Goal: Navigation & Orientation: Find specific page/section

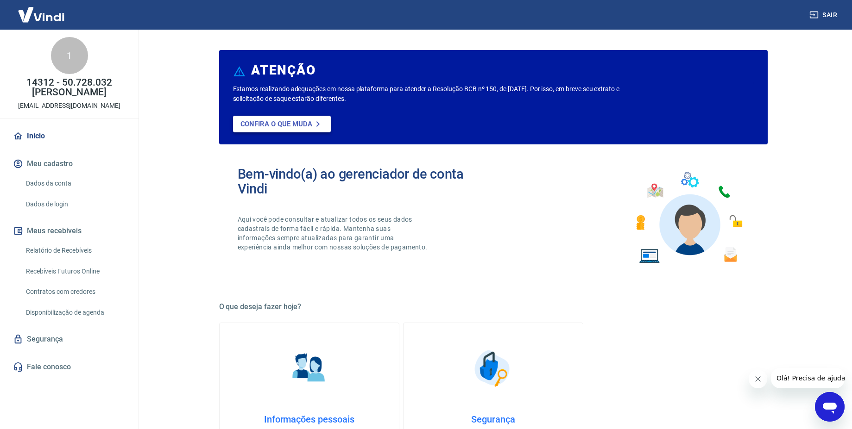
click at [281, 124] on p "Confira o que muda" at bounding box center [276, 124] width 72 height 8
click at [49, 182] on link "Dados da conta" at bounding box center [74, 183] width 105 height 19
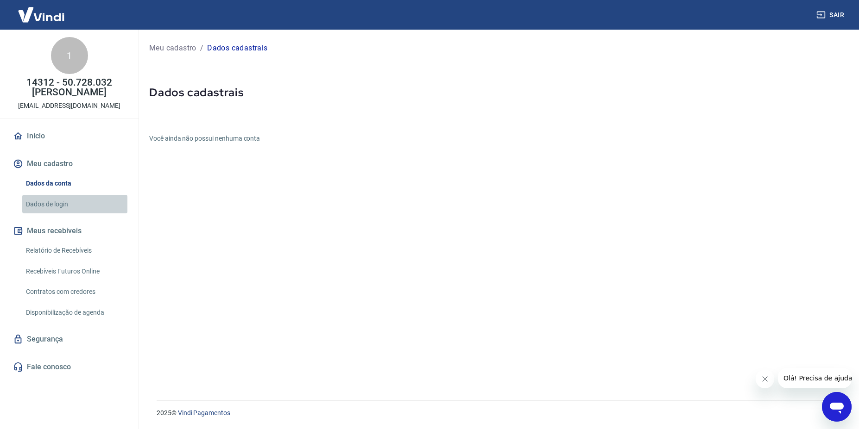
click at [54, 205] on link "Dados de login" at bounding box center [74, 204] width 105 height 19
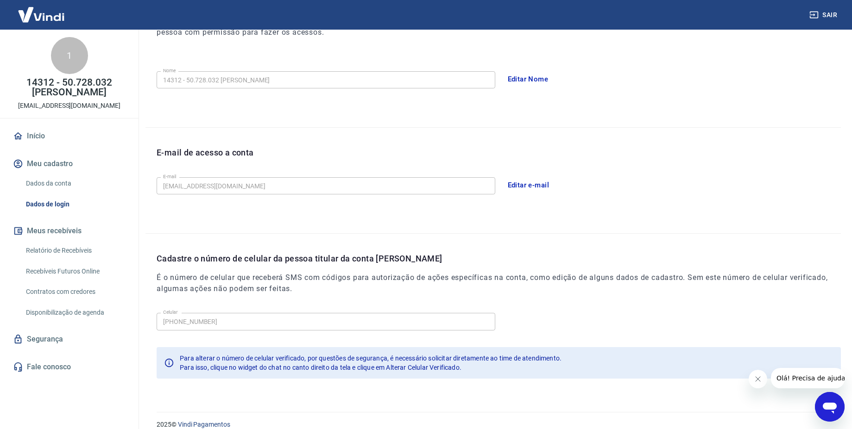
scroll to position [157, 0]
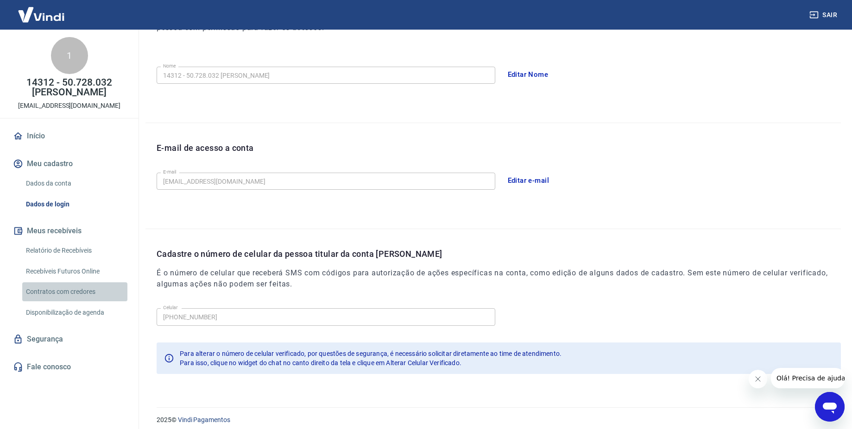
click at [53, 292] on link "Contratos com credores" at bounding box center [74, 292] width 105 height 19
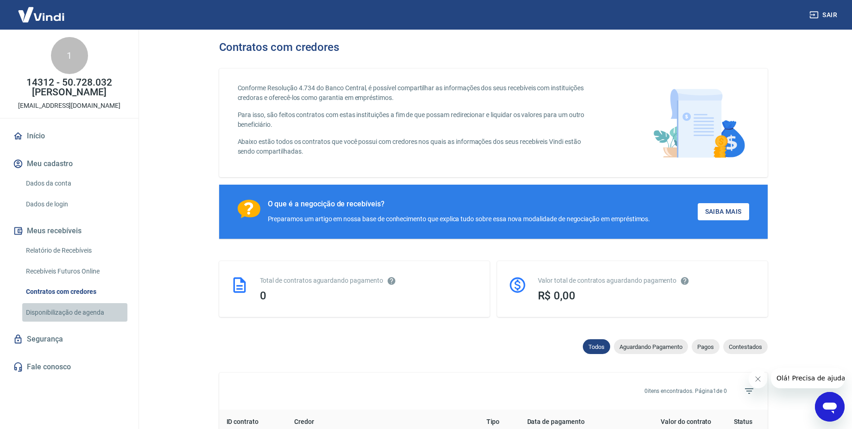
click at [60, 316] on link "Disponibilização de agenda" at bounding box center [74, 312] width 105 height 19
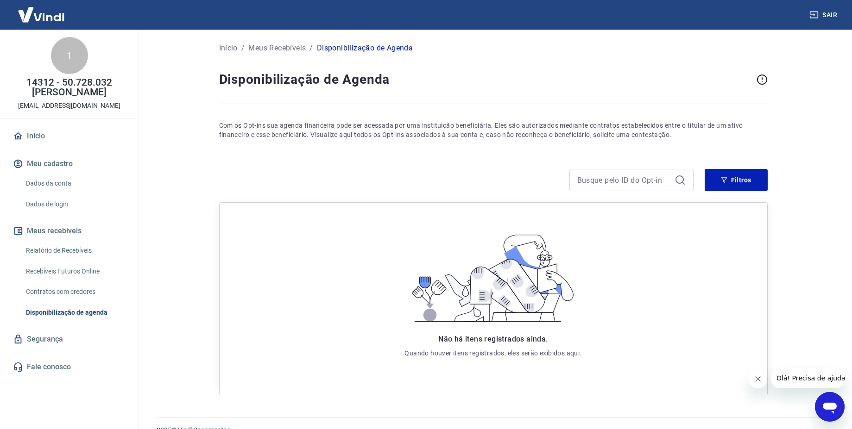
scroll to position [18, 0]
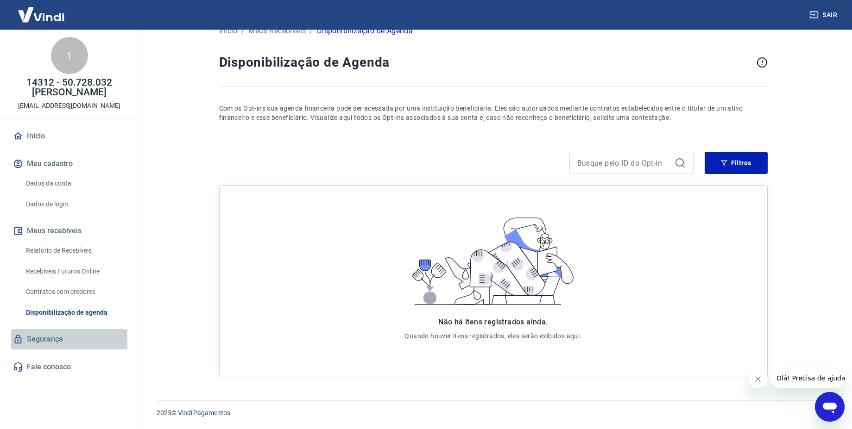
click at [45, 342] on link "Segurança" at bounding box center [69, 339] width 116 height 20
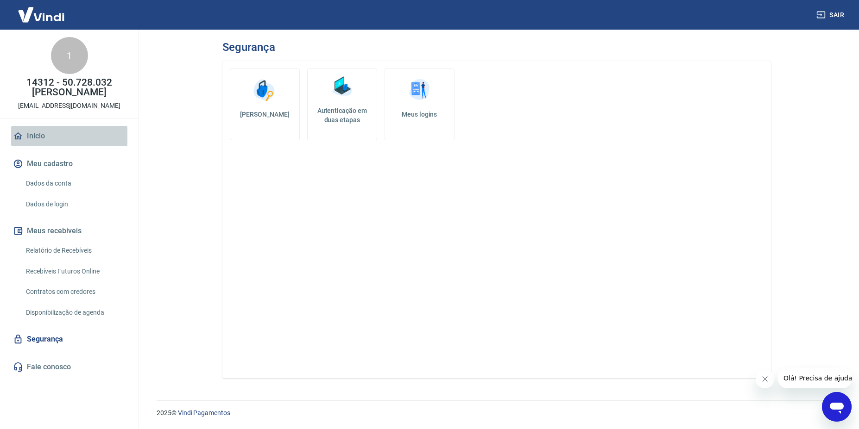
click at [35, 134] on link "Início" at bounding box center [69, 136] width 116 height 20
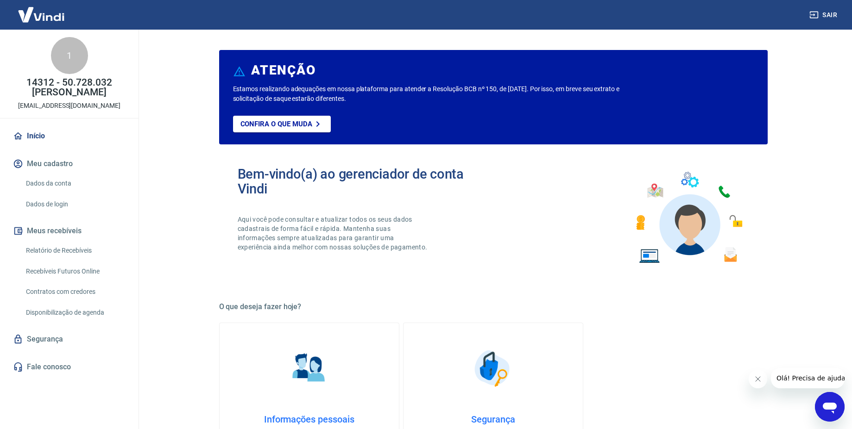
click at [51, 200] on link "Dados de login" at bounding box center [74, 204] width 105 height 19
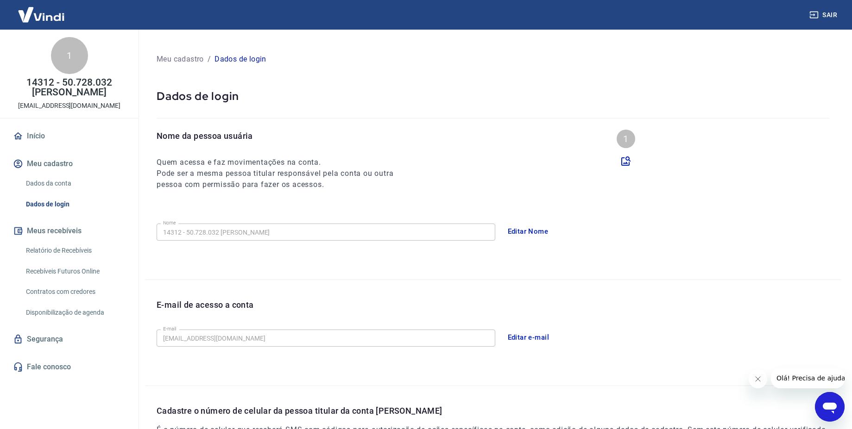
click at [37, 139] on link "Início" at bounding box center [69, 136] width 116 height 20
